Goal: Check status

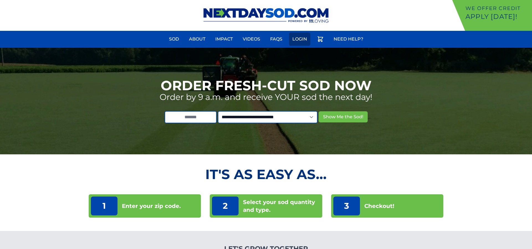
click at [300, 42] on link "Login" at bounding box center [299, 38] width 21 height 13
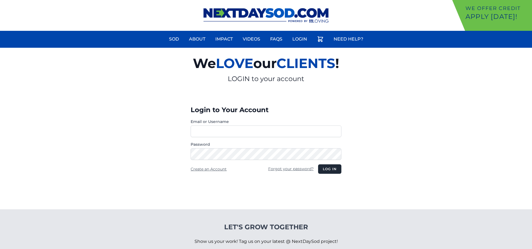
type input "**********"
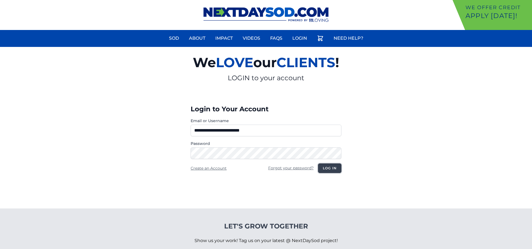
click at [341, 171] on button "Log in" at bounding box center [329, 167] width 23 height 9
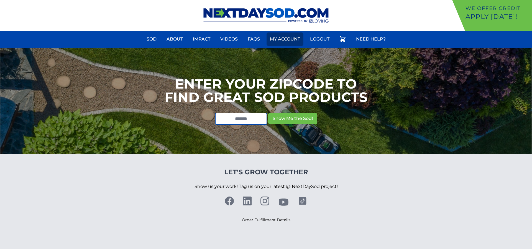
click at [274, 39] on link "My Account" at bounding box center [285, 38] width 37 height 13
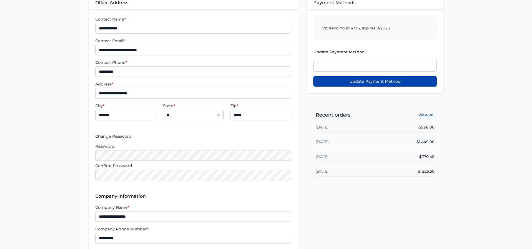
scroll to position [116, 0]
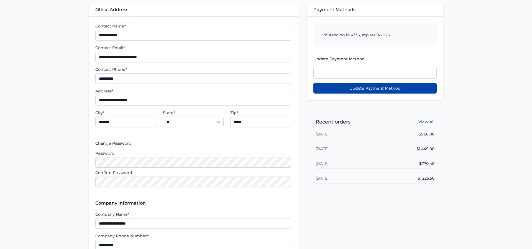
click at [329, 134] on link "[DATE]" at bounding box center [322, 133] width 13 height 5
